Goal: Task Accomplishment & Management: Complete application form

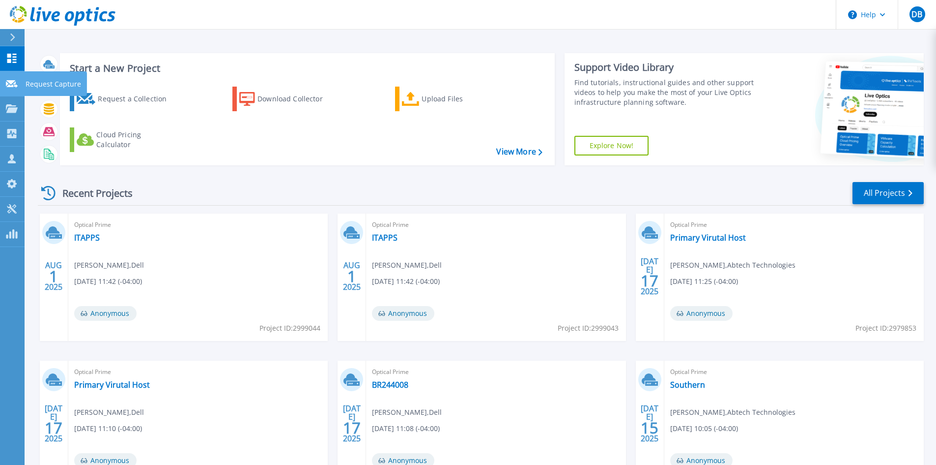
click at [14, 83] on icon at bounding box center [12, 83] width 12 height 7
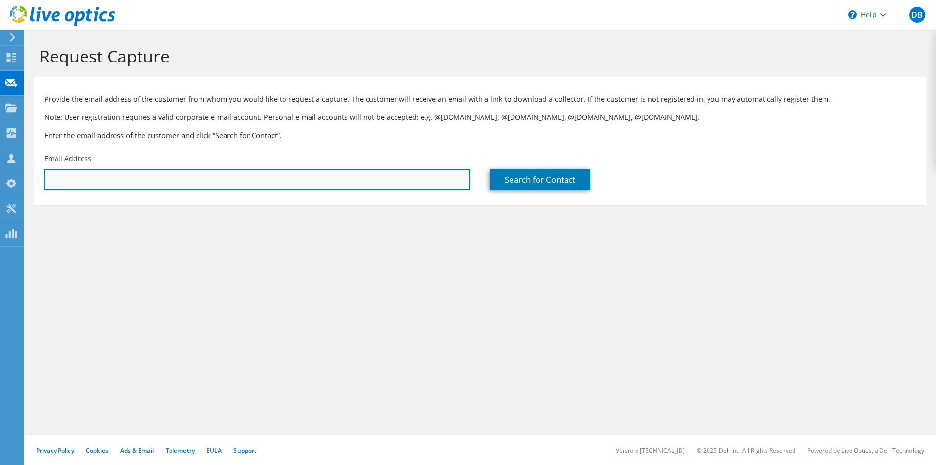
click at [119, 174] on input "text" at bounding box center [257, 180] width 426 height 22
type input "tuckert@bankofromney.net"
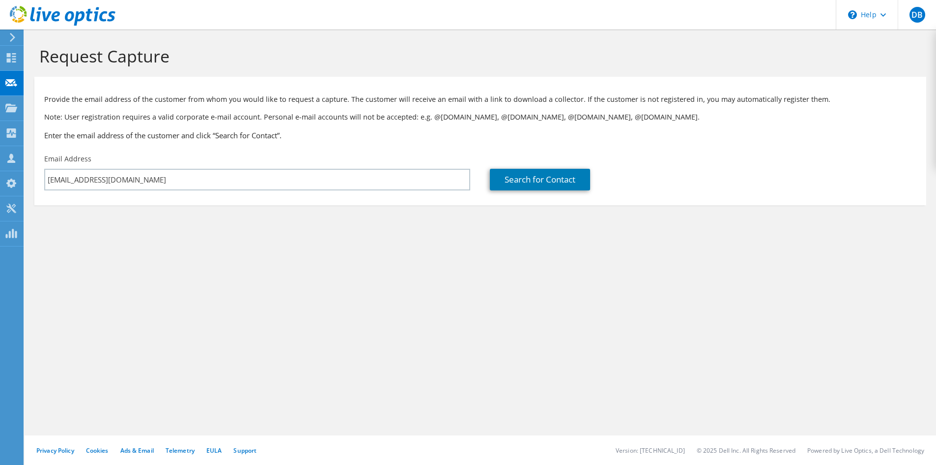
click at [548, 168] on div "Search for Contact" at bounding box center [703, 172] width 446 height 46
click at [546, 173] on link "Search for Contact" at bounding box center [540, 180] width 100 height 22
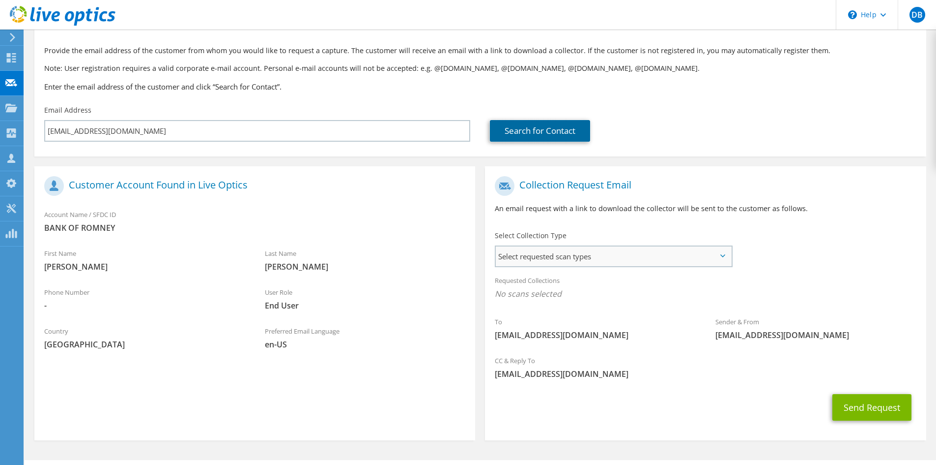
scroll to position [49, 0]
click at [647, 258] on span "Select requested scan types" at bounding box center [613, 256] width 235 height 20
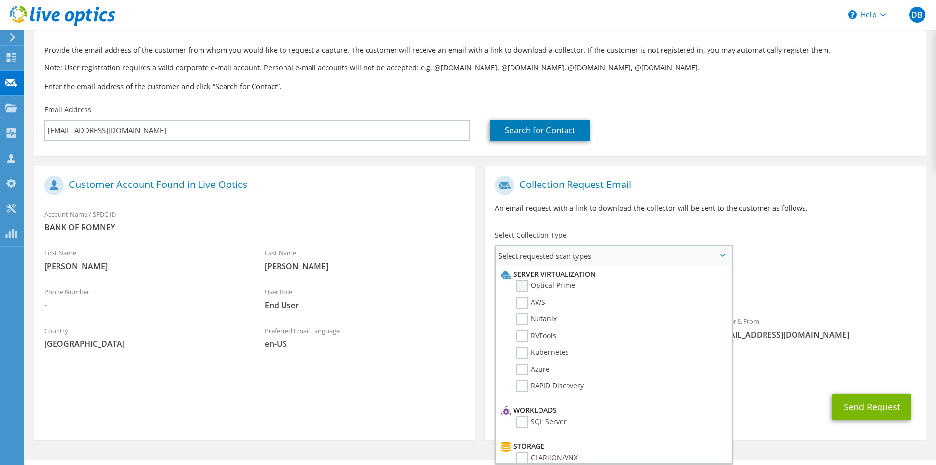
click at [525, 285] on label "Optical Prime" at bounding box center [546, 286] width 59 height 12
click at [0, 0] on input "Optical Prime" at bounding box center [0, 0] width 0 height 0
click at [678, 253] on span "Select requested scan types" at bounding box center [613, 256] width 235 height 20
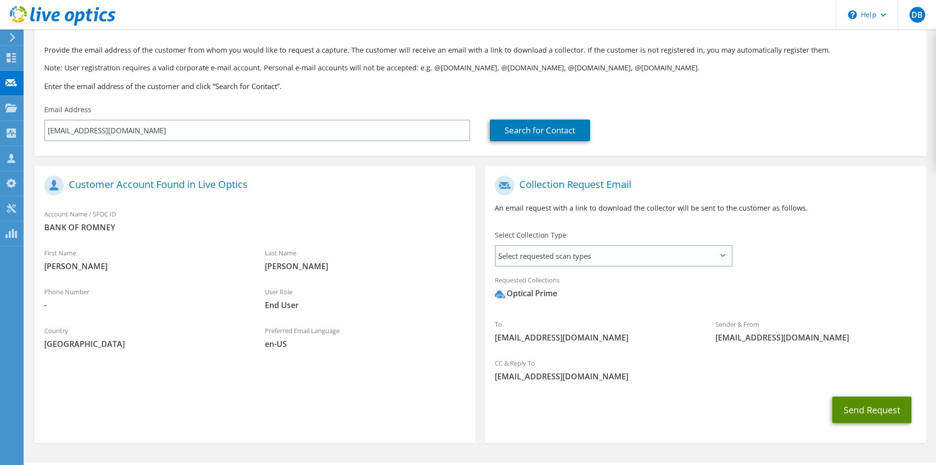
click at [845, 415] on button "Send Request" at bounding box center [872, 409] width 79 height 27
